Goal: Check status: Check status

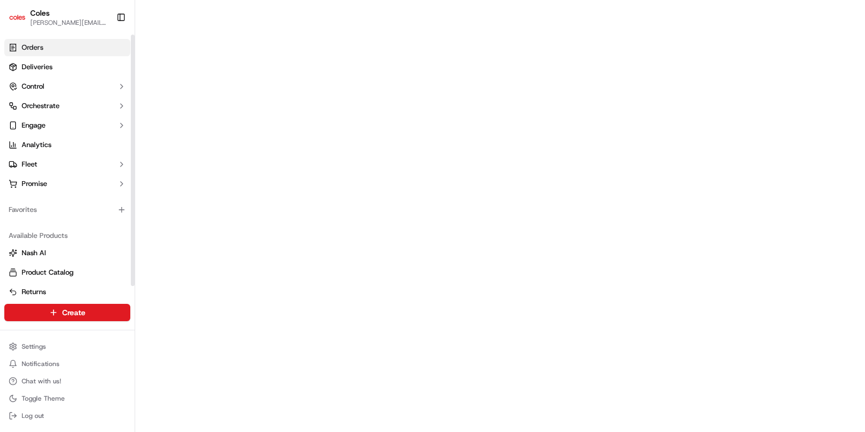
click at [41, 49] on span "Orders" at bounding box center [33, 48] width 22 height 10
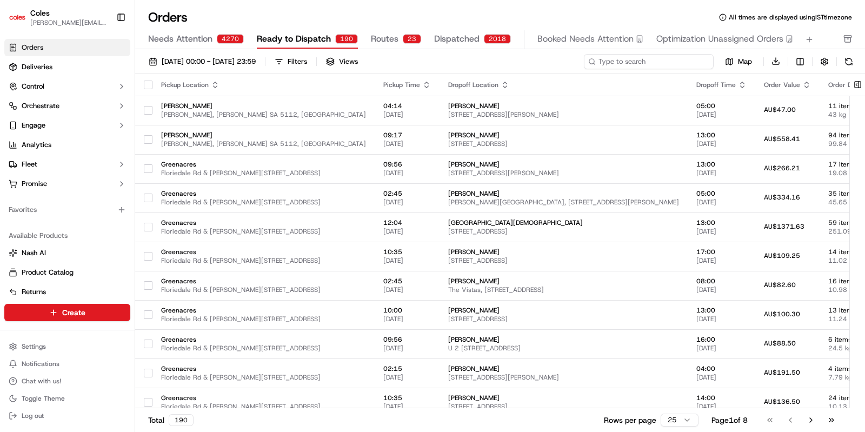
click at [664, 66] on input at bounding box center [649, 61] width 130 height 15
paste input "231290835"
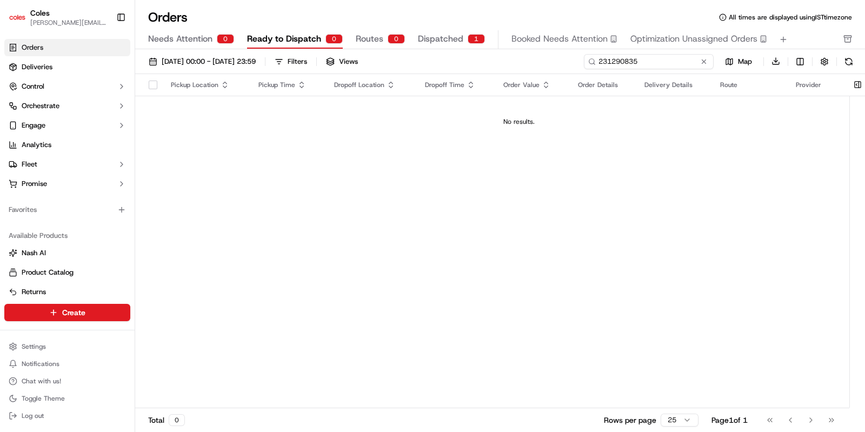
type input "231290835"
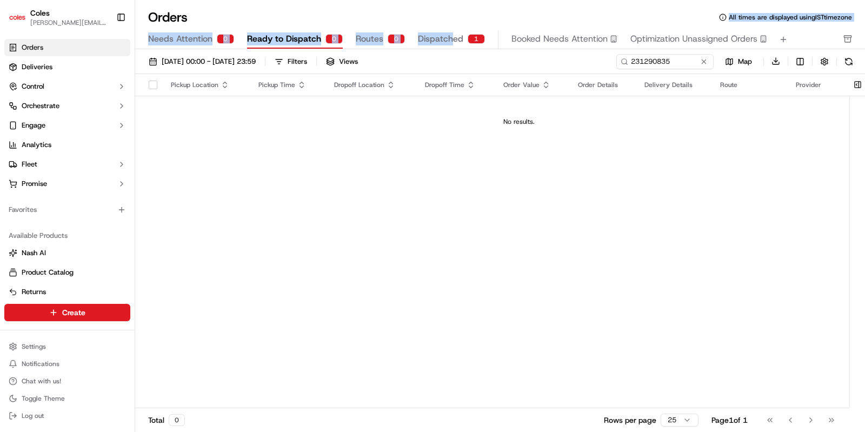
drag, startPoint x: 446, startPoint y: 25, endPoint x: 450, endPoint y: 36, distance: 11.5
click at [450, 36] on div "Orders All times are displayed using IST timezone Needs Attention 0 Ready to Di…" at bounding box center [500, 29] width 730 height 41
click at [450, 36] on span "Dispatched" at bounding box center [440, 38] width 45 height 13
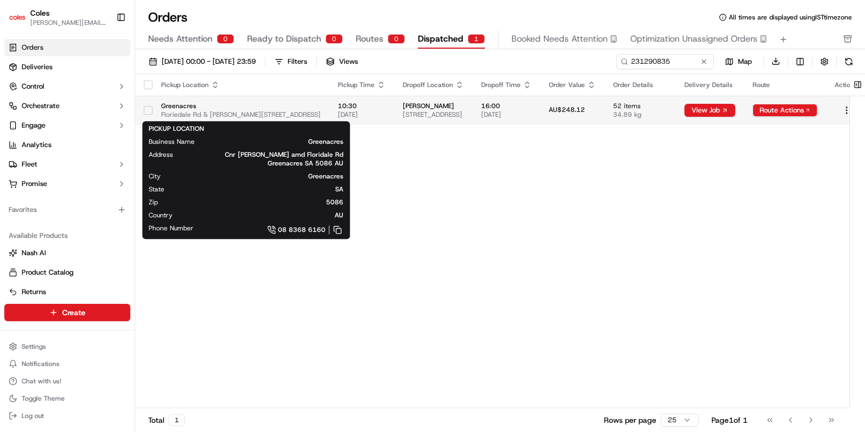
click at [191, 110] on span "Floriedale Rd & [PERSON_NAME][STREET_ADDRESS]" at bounding box center [240, 114] width 159 height 9
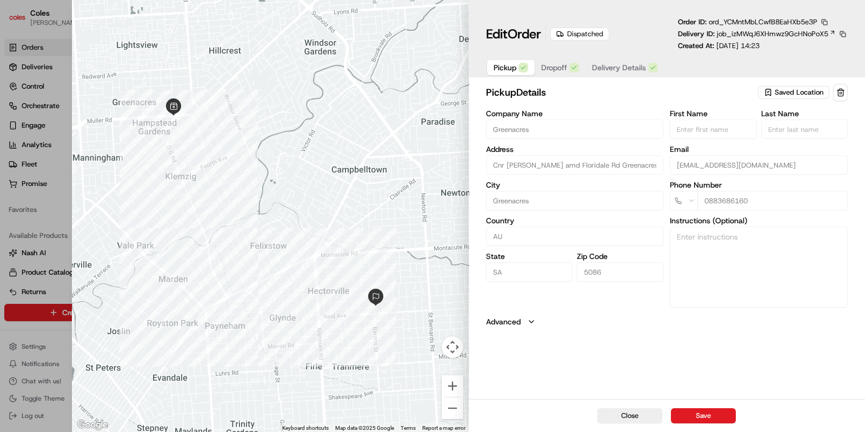
click at [761, 21] on span "ord_YCMntMbLCwfB8EaHXb5e3P" at bounding box center [763, 21] width 109 height 9
click at [826, 23] on button "button" at bounding box center [825, 22] width 10 height 10
click at [785, 38] on button "Copy ID" at bounding box center [813, 38] width 98 height 13
